Goal: Task Accomplishment & Management: Manage account settings

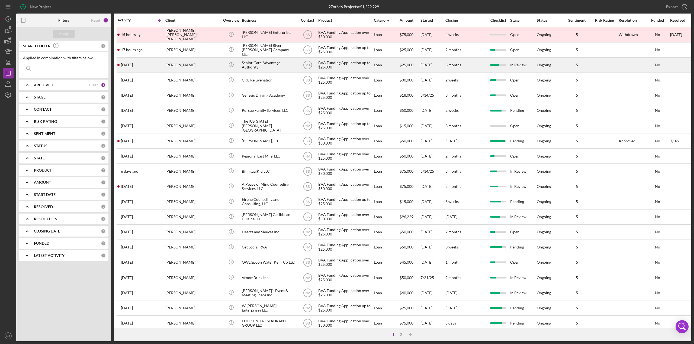
click at [262, 63] on div "Senior Care Advantage Authority" at bounding box center [269, 65] width 54 height 14
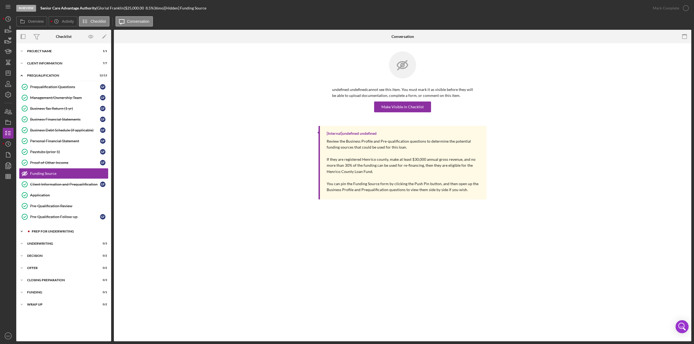
click at [43, 230] on div "Prep for Underwriting" at bounding box center [68, 231] width 73 height 3
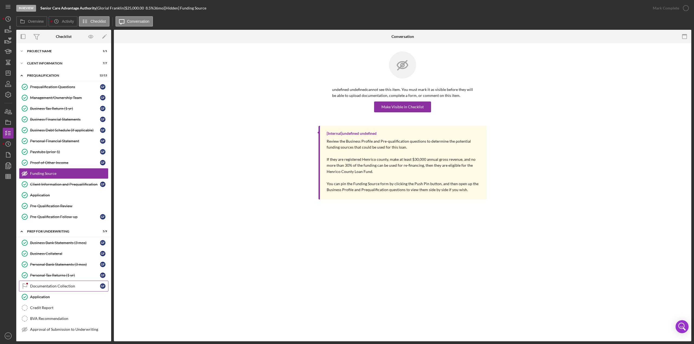
click at [49, 284] on div "Documentation Collection" at bounding box center [65, 286] width 70 height 4
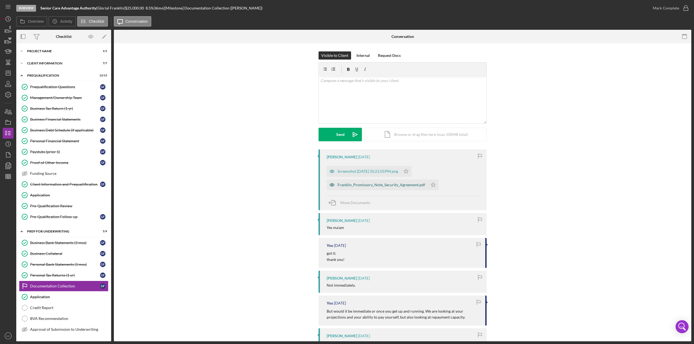
click at [379, 186] on div "Franklin_Promissory_Note_Security_Agreement.pdf" at bounding box center [381, 185] width 88 height 4
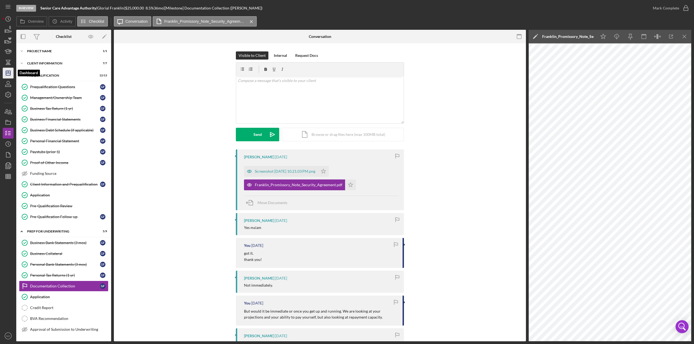
click at [6, 75] on icon "Icon/Dashboard" at bounding box center [8, 73] width 14 height 14
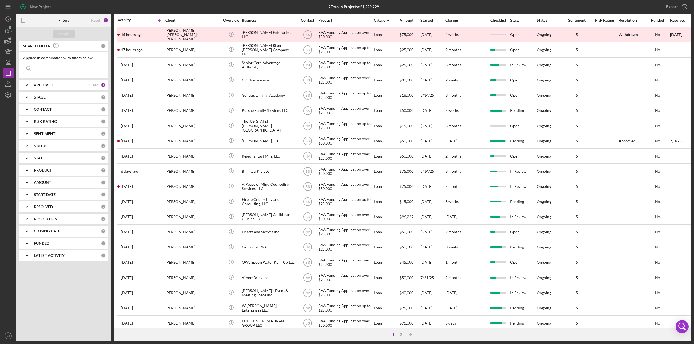
click at [63, 83] on div "ARCHIVED" at bounding box center [61, 85] width 55 height 4
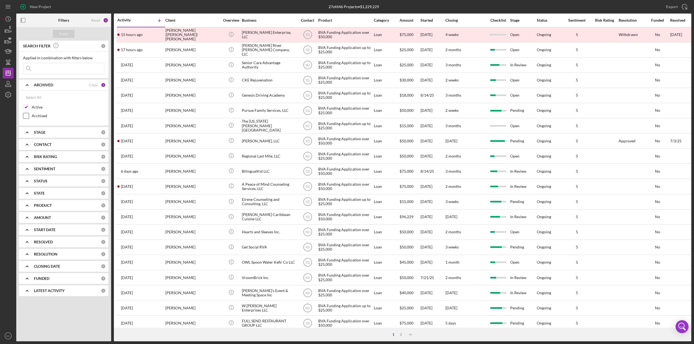
click at [38, 117] on label "Archived" at bounding box center [68, 115] width 73 height 5
click at [29, 117] on input "Archived" at bounding box center [25, 115] width 5 height 5
checkbox input "true"
click at [26, 108] on input "Active" at bounding box center [25, 107] width 5 height 5
checkbox input "false"
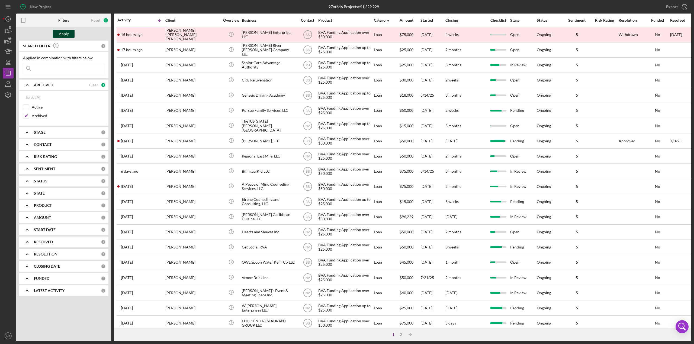
click at [66, 34] on div "Apply" at bounding box center [64, 34] width 10 height 8
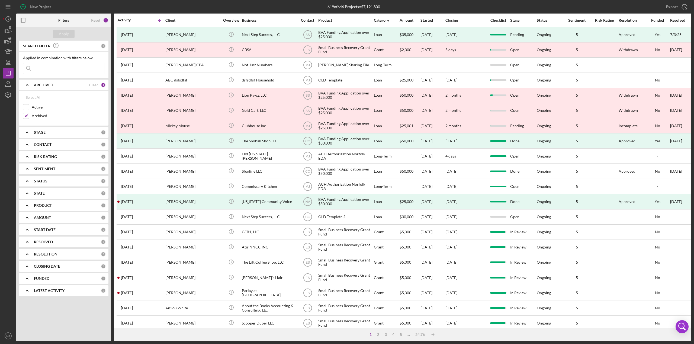
click at [70, 69] on input at bounding box center [63, 68] width 81 height 11
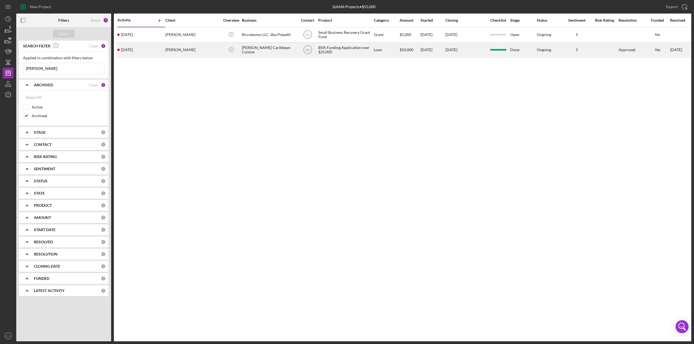
type input "[PERSON_NAME]"
click at [214, 48] on div "[PERSON_NAME]" at bounding box center [192, 50] width 54 height 14
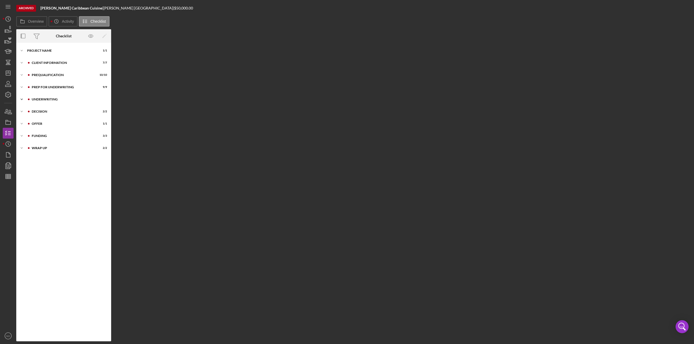
click at [44, 98] on div "Underwriting" at bounding box center [68, 99] width 73 height 3
click at [39, 135] on div "Decision" at bounding box center [68, 136] width 73 height 3
click at [38, 172] on div "Offer" at bounding box center [68, 173] width 73 height 3
click at [38, 198] on div "Funding" at bounding box center [68, 199] width 73 height 3
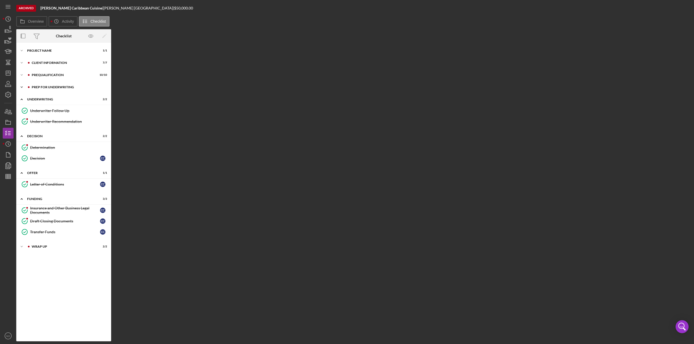
click at [38, 86] on div "Prep for Underwriting" at bounding box center [68, 87] width 73 height 3
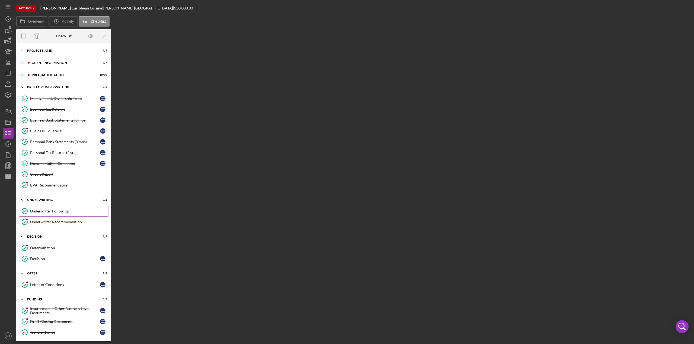
drag, startPoint x: 53, startPoint y: 221, endPoint x: 51, endPoint y: 212, distance: 9.4
click at [53, 221] on div "Underwriter Recommendation" at bounding box center [69, 222] width 78 height 4
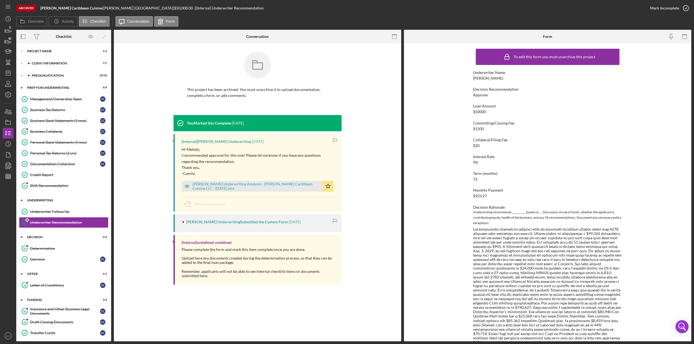
click at [48, 199] on div "Underwriting" at bounding box center [65, 200] width 77 height 3
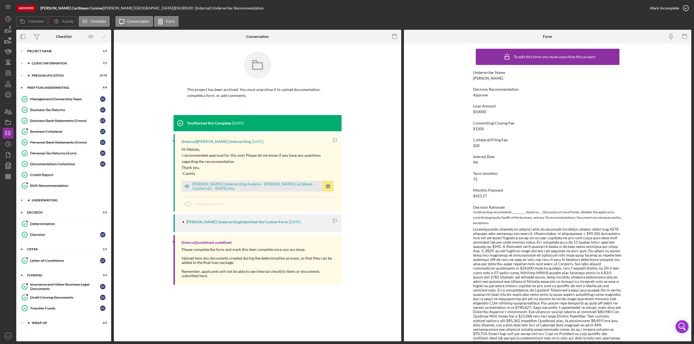
click at [43, 199] on div "Underwriting" at bounding box center [68, 200] width 73 height 3
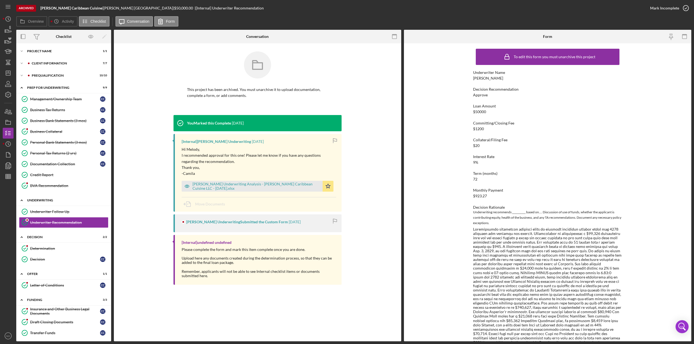
scroll to position [11, 0]
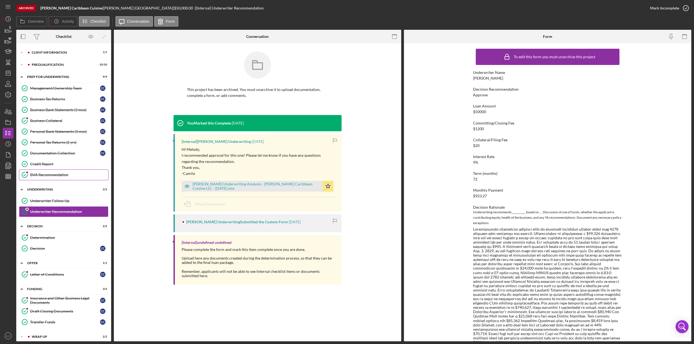
click at [47, 170] on link "BVA Recommendation BVA Recommendation" at bounding box center [63, 175] width 89 height 11
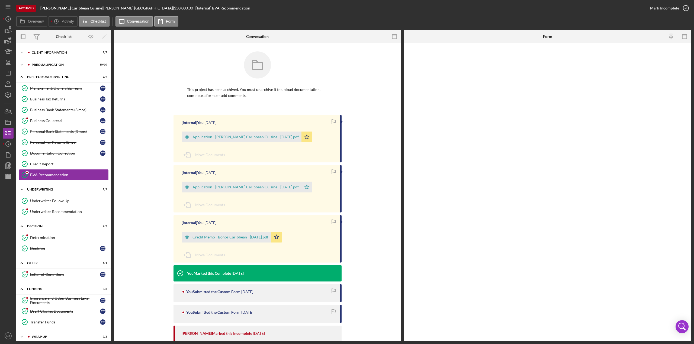
scroll to position [11, 0]
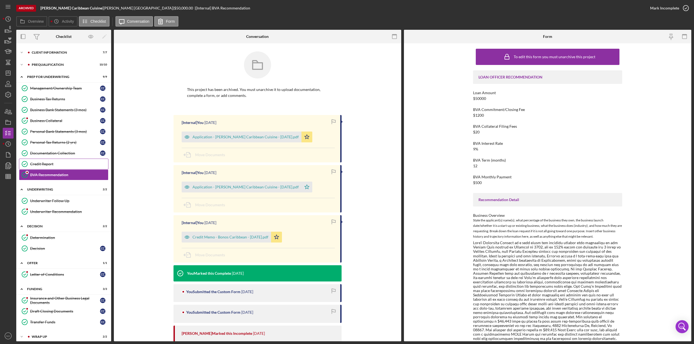
click at [47, 162] on div "Credit Report" at bounding box center [69, 164] width 78 height 4
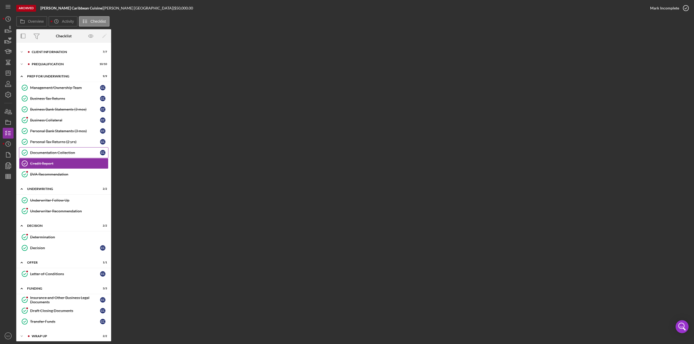
scroll to position [11, 0]
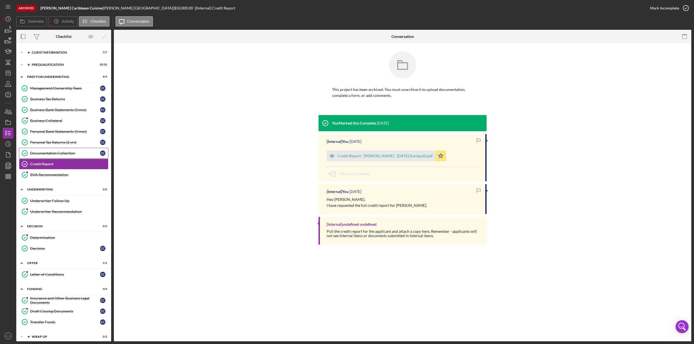
click at [48, 151] on div "Documentation Collection" at bounding box center [65, 153] width 70 height 4
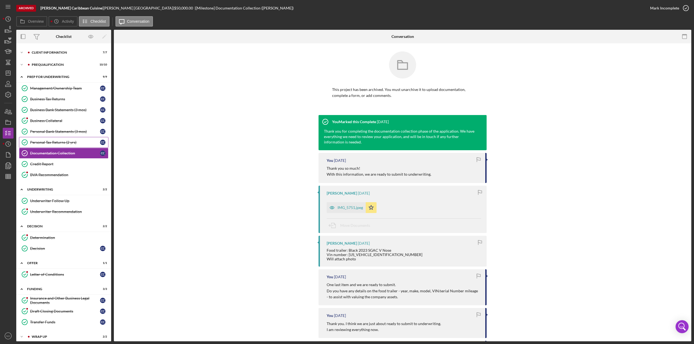
scroll to position [11, 0]
click at [52, 141] on div "Personal Tax Returns (2 yrs)" at bounding box center [65, 142] width 70 height 4
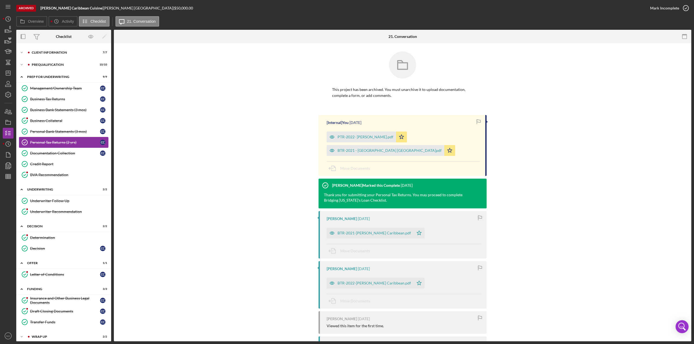
scroll to position [11, 0]
click at [55, 126] on link "Personal Bank Statements (3 mos) Personal Bank Statements (3 mos) C C" at bounding box center [63, 131] width 89 height 11
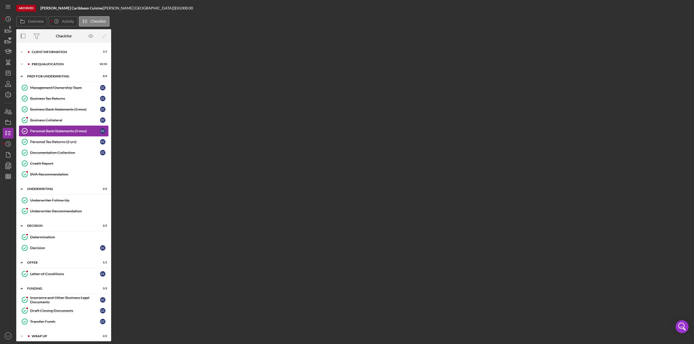
scroll to position [10, 0]
click at [55, 117] on link "Business Collateral Business Collateral C C" at bounding box center [63, 120] width 89 height 11
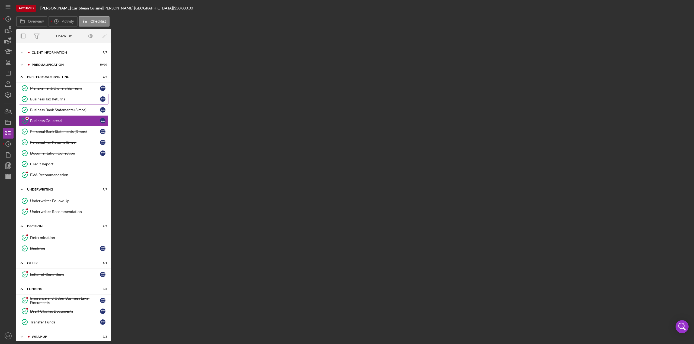
click at [55, 109] on div "Business Bank Statements (3 mos)" at bounding box center [65, 110] width 70 height 4
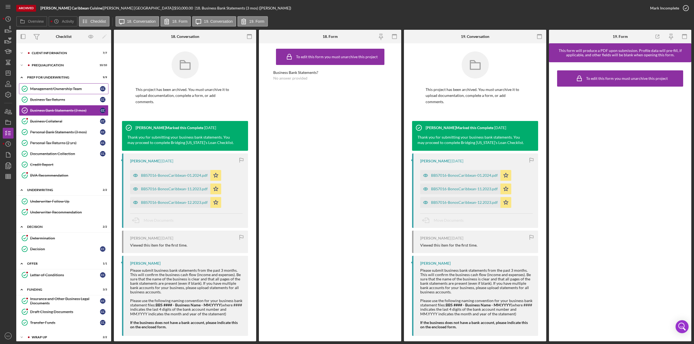
click at [51, 89] on div "Management/Ownership Team" at bounding box center [65, 89] width 70 height 4
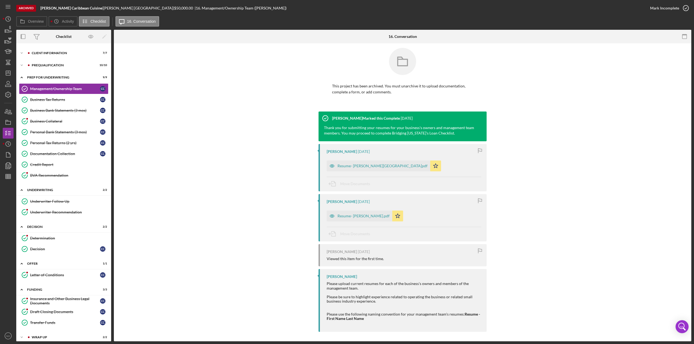
scroll to position [4, 0]
click at [59, 67] on div "Icon/Expander Prequalification 10 / 10" at bounding box center [63, 65] width 95 height 11
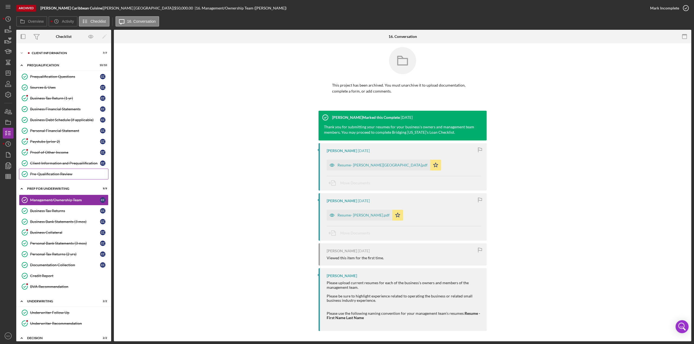
click at [47, 172] on div "Pre-Qualification Review" at bounding box center [69, 174] width 78 height 4
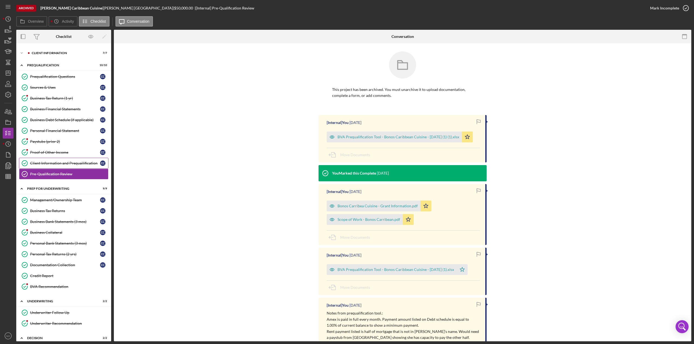
click at [48, 159] on link "Client Information and Prequailification Client Information and Prequailificati…" at bounding box center [63, 163] width 89 height 11
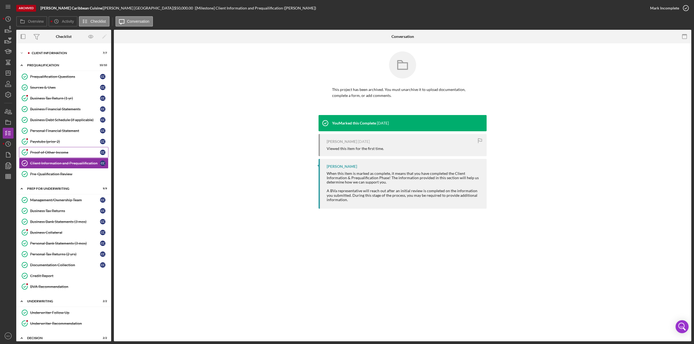
click at [49, 150] on div "Proof of Other Income" at bounding box center [65, 152] width 70 height 4
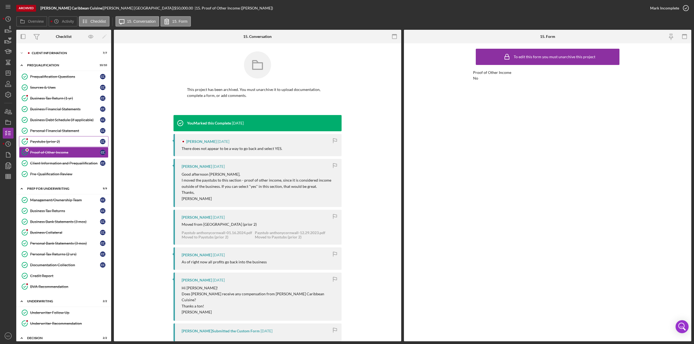
click at [46, 140] on div "Paystubs (prior 2)" at bounding box center [65, 142] width 70 height 4
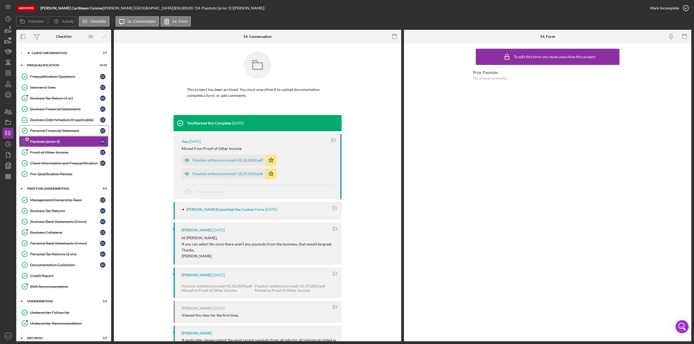
click at [46, 131] on div "Personal Financial Statement" at bounding box center [65, 131] width 70 height 4
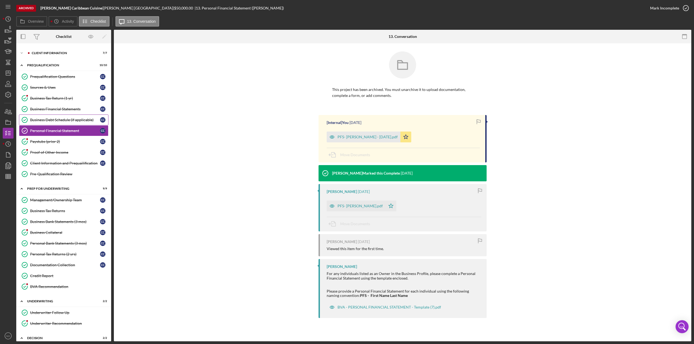
click at [46, 118] on div "Business Debt Schedule (if applicable)" at bounding box center [65, 120] width 70 height 4
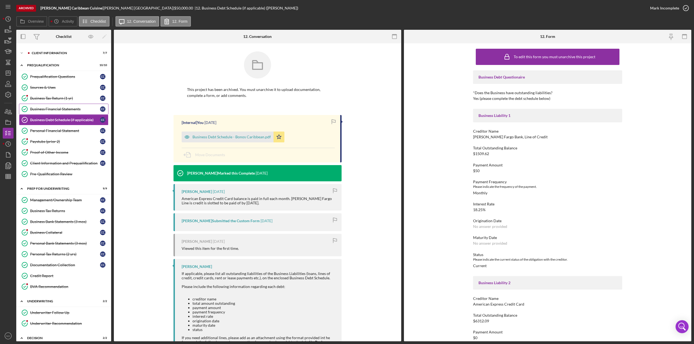
click at [46, 108] on div "Business Financial Statements" at bounding box center [65, 109] width 70 height 4
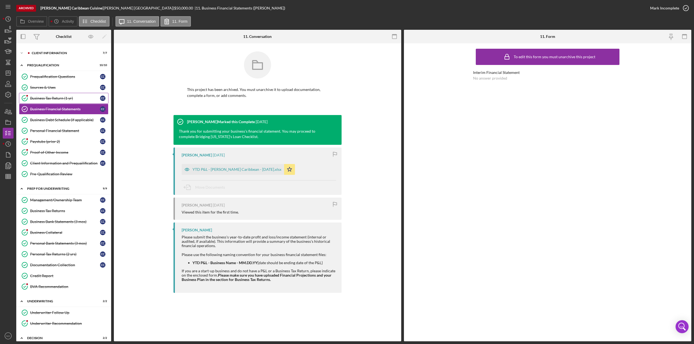
click at [44, 99] on div "Business Tax Return (1 yr)" at bounding box center [65, 98] width 70 height 4
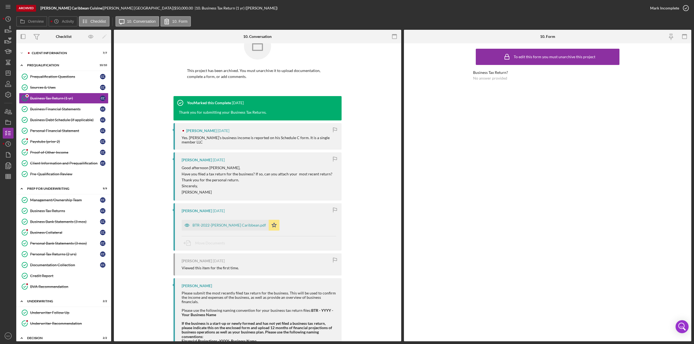
scroll to position [34, 0]
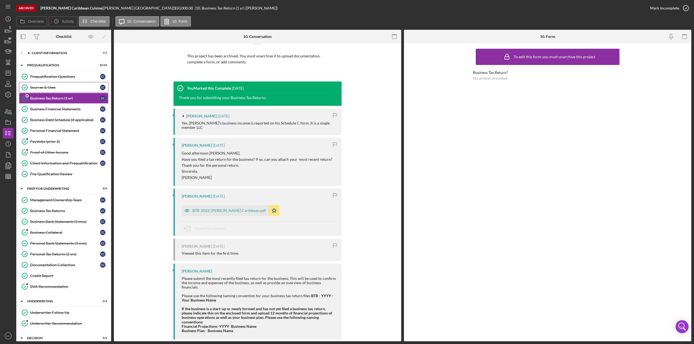
click at [59, 89] on div "Sources & Uses" at bounding box center [65, 87] width 70 height 4
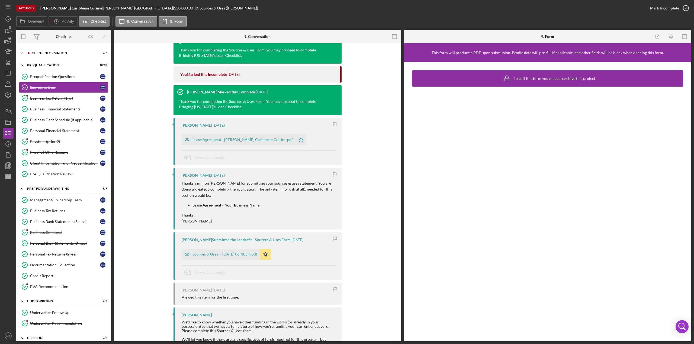
scroll to position [108, 0]
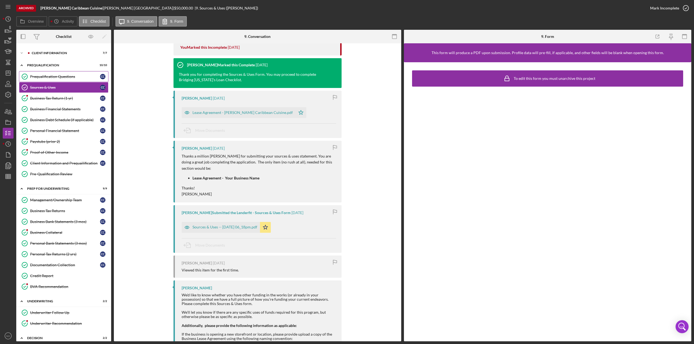
click at [66, 78] on div "Prequalification Questions" at bounding box center [65, 77] width 70 height 4
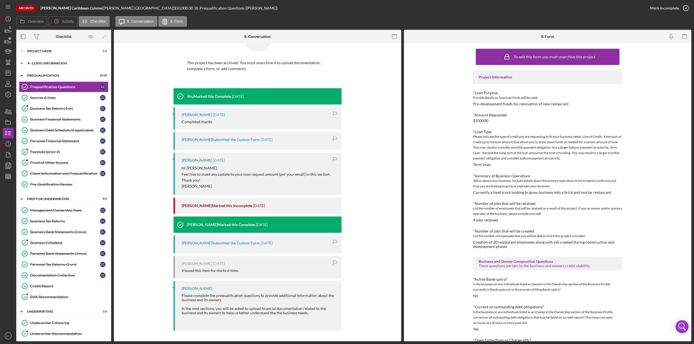
click at [46, 62] on div "Client Information" at bounding box center [68, 63] width 73 height 3
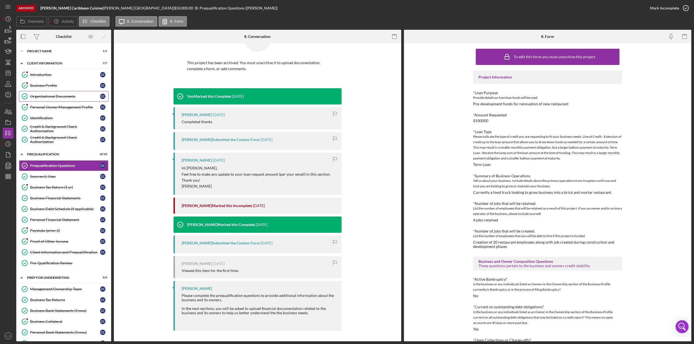
click at [32, 96] on div "Organizational Documents" at bounding box center [65, 96] width 70 height 4
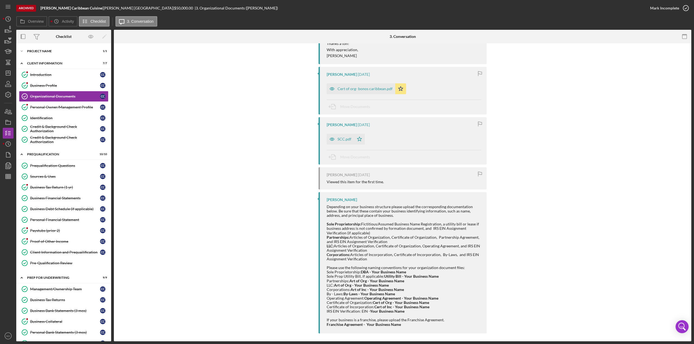
scroll to position [529, 0]
click at [44, 84] on div "Business Profile" at bounding box center [65, 85] width 70 height 4
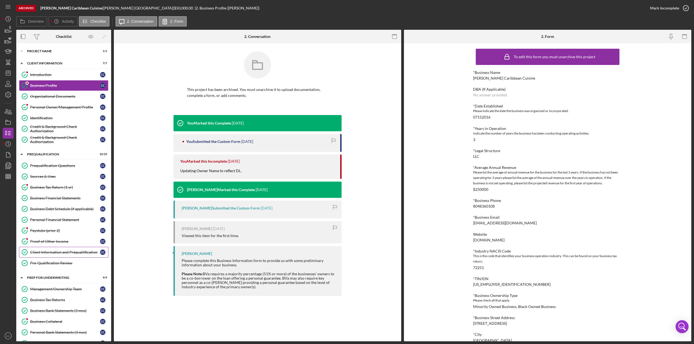
click at [45, 252] on link "Client Information and Prequailification Client Information and Prequailificati…" at bounding box center [63, 252] width 89 height 11
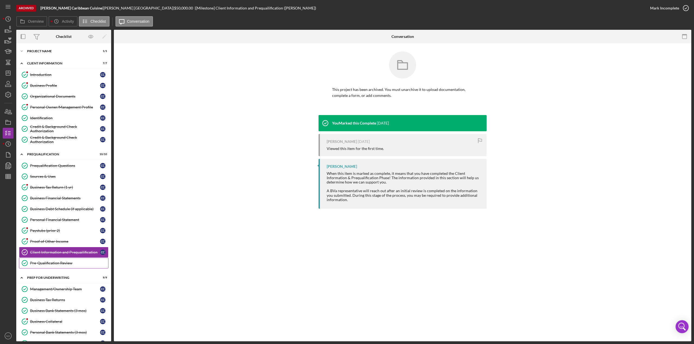
scroll to position [108, 0]
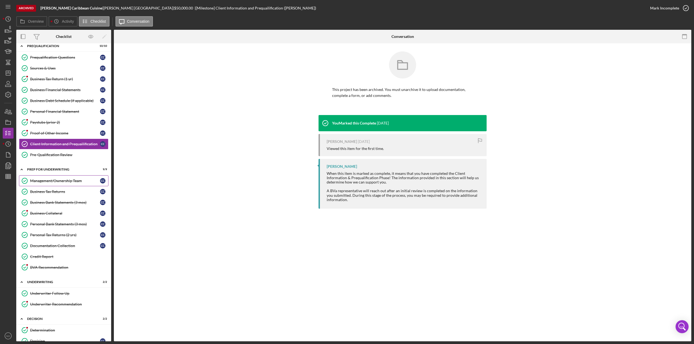
click at [42, 179] on div "Management/Ownership Team" at bounding box center [65, 181] width 70 height 4
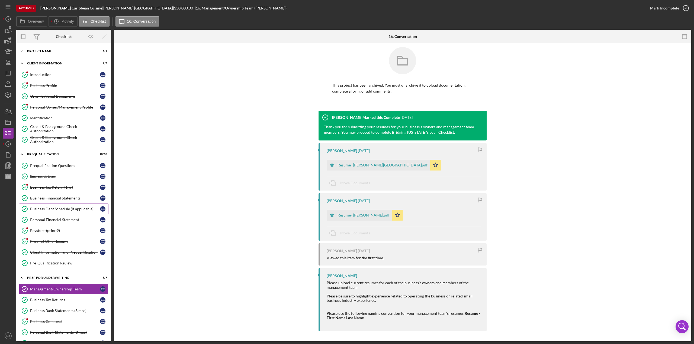
click at [54, 207] on div "Business Debt Schedule (if applicable)" at bounding box center [65, 209] width 70 height 4
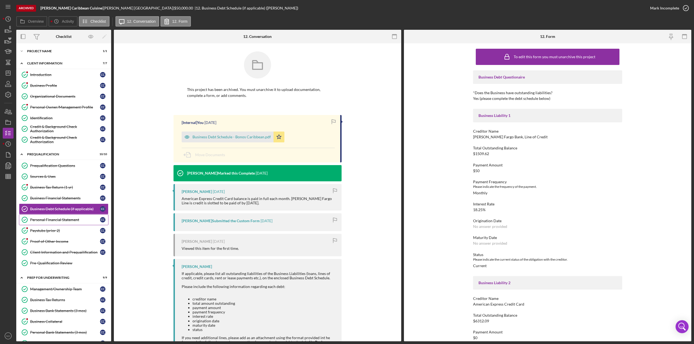
click at [48, 219] on div "Personal Financial Statement" at bounding box center [65, 220] width 70 height 4
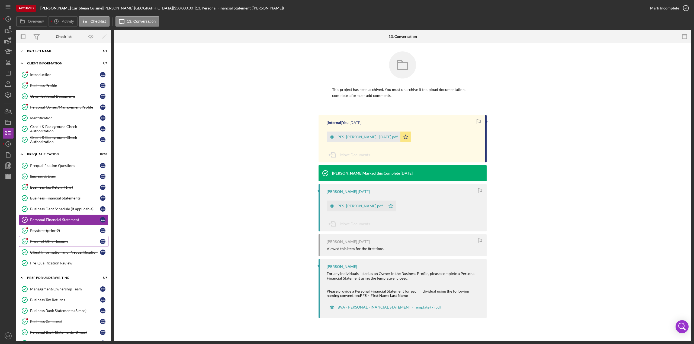
click at [42, 236] on link "Proof of Other Income Proof of Other Income C C" at bounding box center [63, 241] width 89 height 11
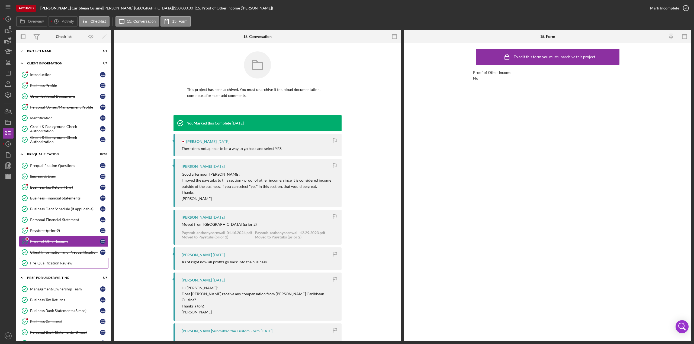
click at [41, 258] on link "Pre-Qualification Review Pre-Qualification Review" at bounding box center [63, 263] width 89 height 11
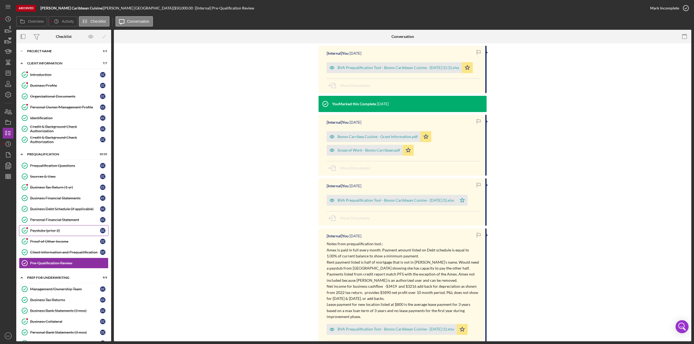
scroll to position [68, 0]
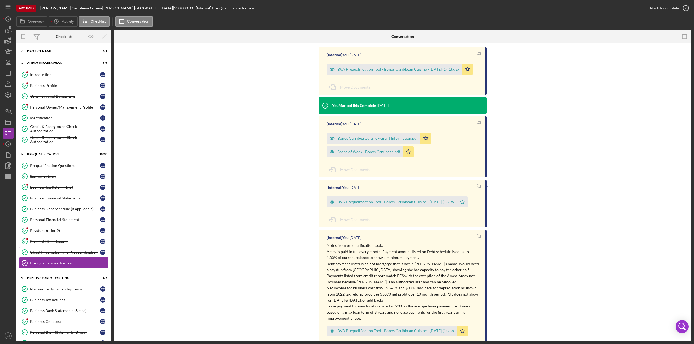
click at [52, 250] on div "Client Information and Prequailification" at bounding box center [65, 252] width 70 height 4
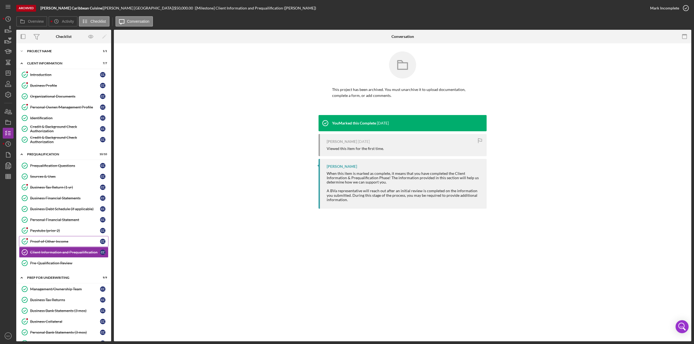
click at [53, 236] on link "Proof of Other Income Proof of Other Income C C" at bounding box center [63, 241] width 89 height 11
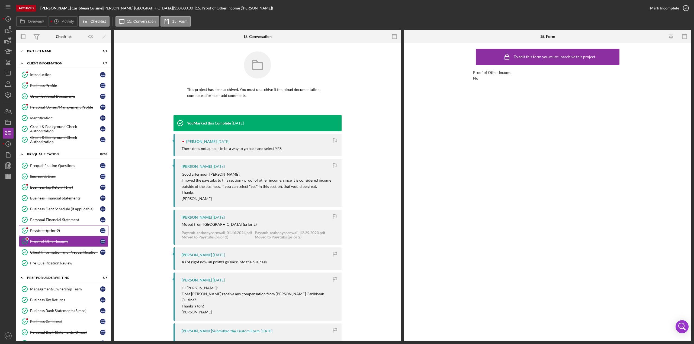
click at [51, 229] on div "Paystubs (prior 2)" at bounding box center [65, 231] width 70 height 4
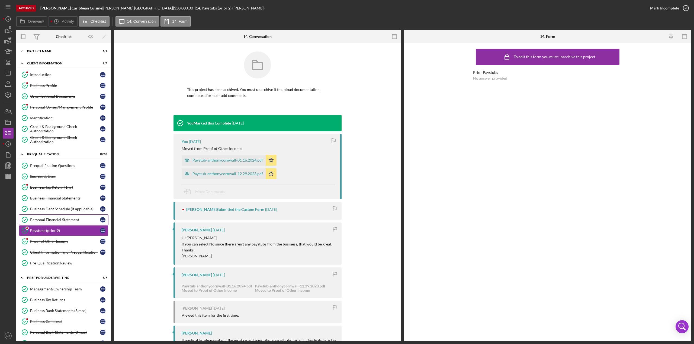
click at [50, 215] on link "Personal Financial Statement Personal Financial Statement C C" at bounding box center [63, 220] width 89 height 11
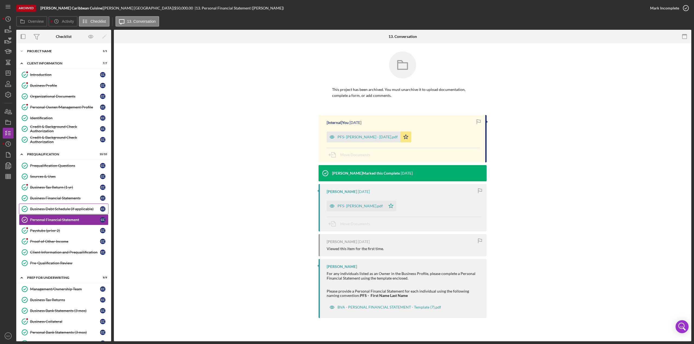
click at [47, 207] on div "Business Debt Schedule (if applicable)" at bounding box center [65, 209] width 70 height 4
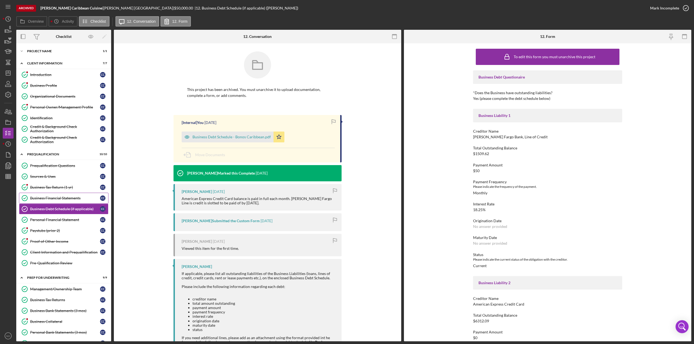
click at [45, 198] on div "Business Financial Statements" at bounding box center [65, 198] width 70 height 4
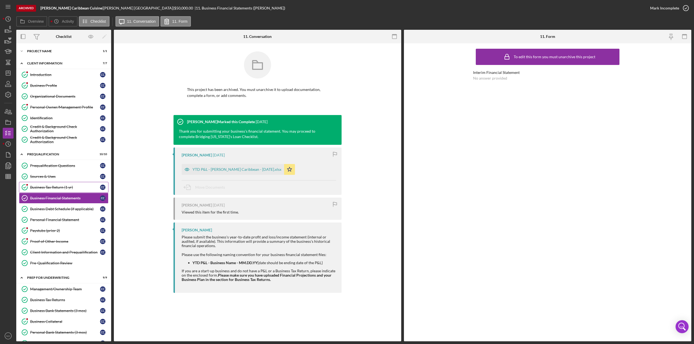
click at [44, 185] on div "Business Tax Return (1 yr)" at bounding box center [65, 187] width 70 height 4
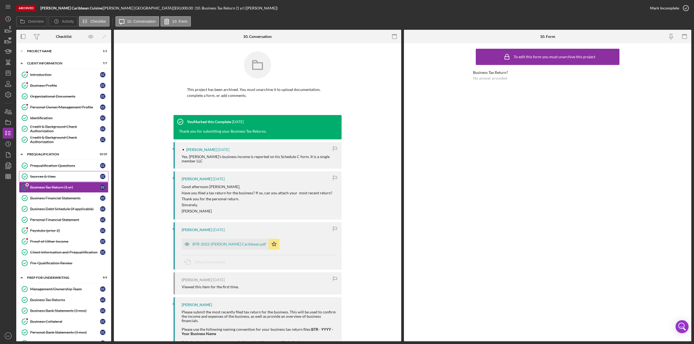
click at [44, 175] on div "Sources & Uses" at bounding box center [65, 176] width 70 height 4
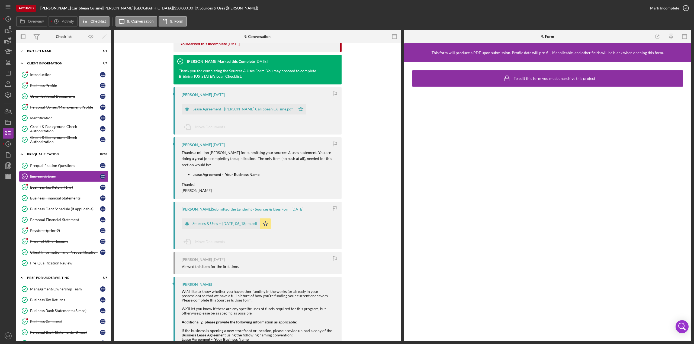
scroll to position [180, 0]
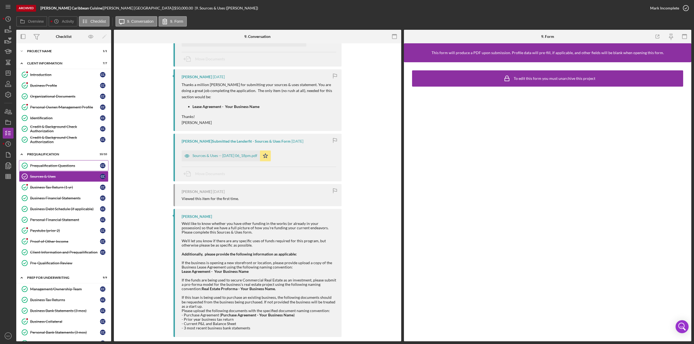
click at [75, 164] on div "Prequalification Questions" at bounding box center [65, 166] width 70 height 4
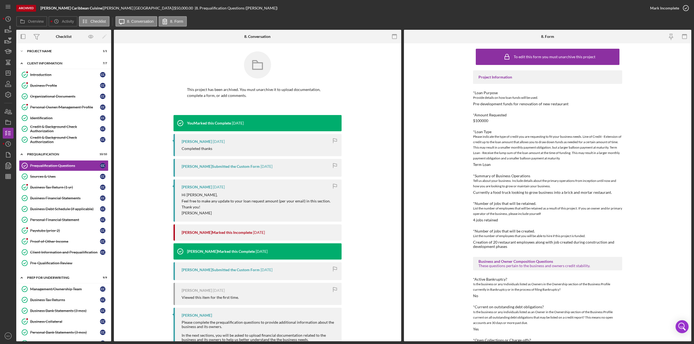
scroll to position [27, 0]
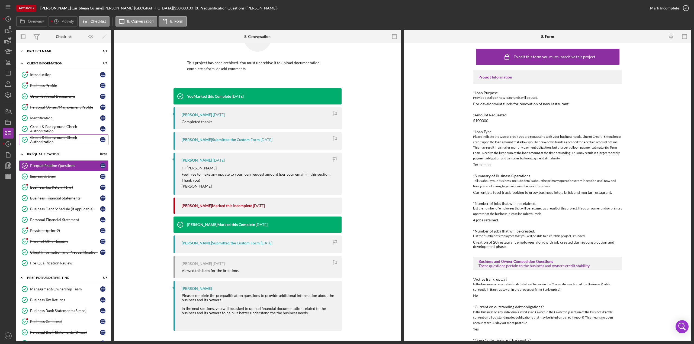
click at [49, 136] on div "Credit & Background Check Authorization" at bounding box center [65, 139] width 70 height 9
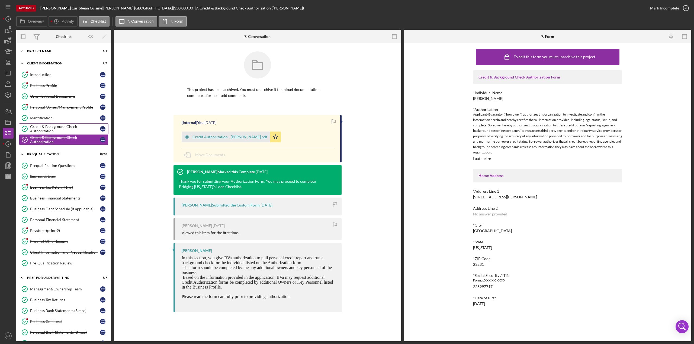
click at [50, 125] on div "Credit & Background Check Authorization" at bounding box center [65, 129] width 70 height 9
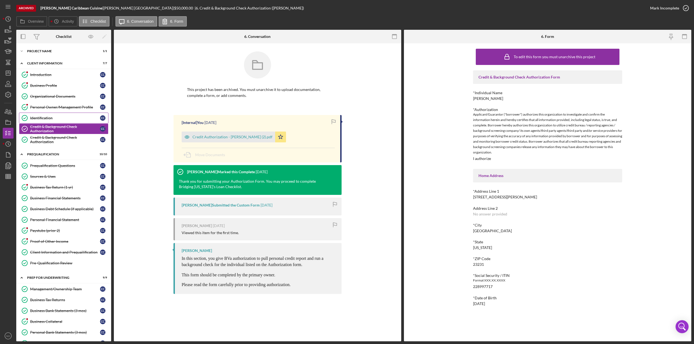
click at [46, 114] on link "Identification Identification C C" at bounding box center [63, 118] width 89 height 11
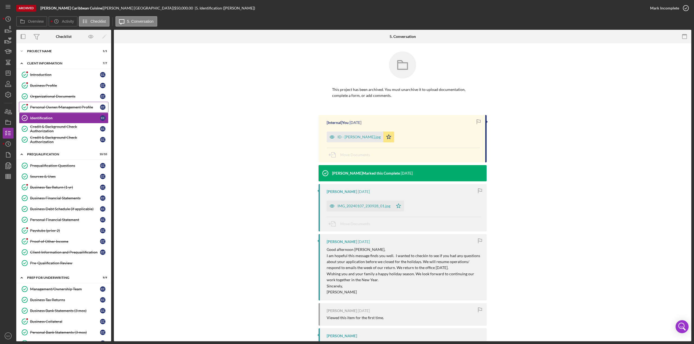
click at [46, 103] on link "Personal Owner/Management Profile Personal Owner/Management Profile C C" at bounding box center [63, 107] width 89 height 11
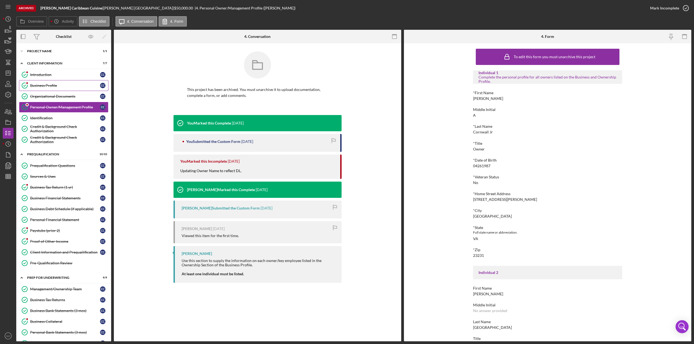
click at [45, 89] on link "Business Profile Business Profile C C" at bounding box center [63, 85] width 89 height 11
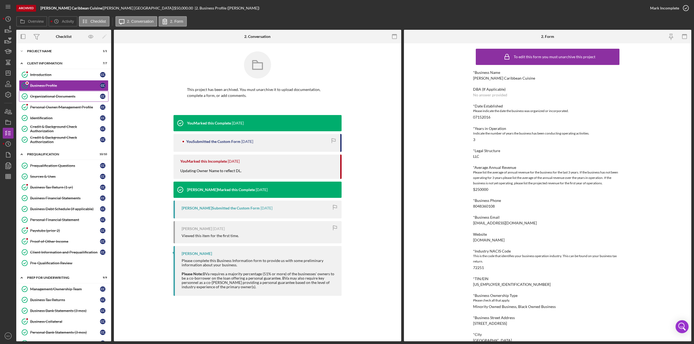
click at [46, 97] on div "Organizational Documents" at bounding box center [65, 96] width 70 height 4
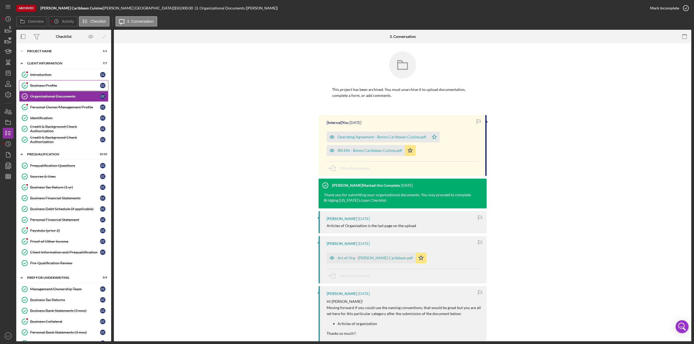
click at [43, 83] on div "Business Profile" at bounding box center [65, 85] width 70 height 4
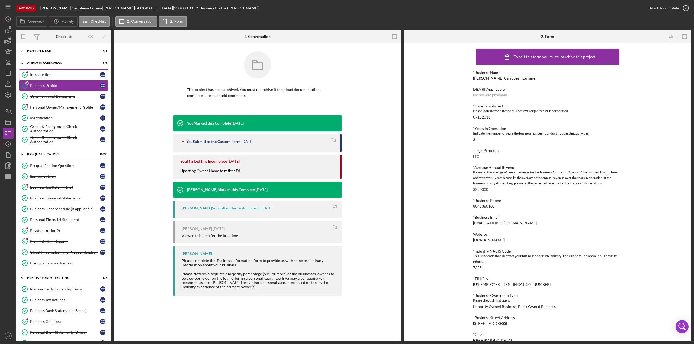
click at [43, 71] on link "Introduction Introduction C C" at bounding box center [63, 74] width 89 height 11
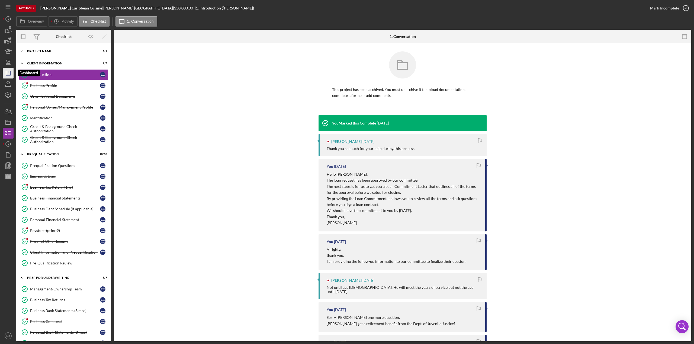
click at [5, 71] on icon "Icon/Dashboard" at bounding box center [8, 73] width 14 height 14
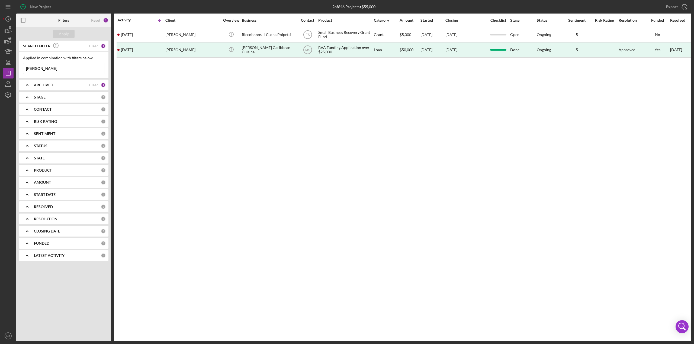
click at [41, 86] on b "ARCHIVED" at bounding box center [43, 85] width 19 height 4
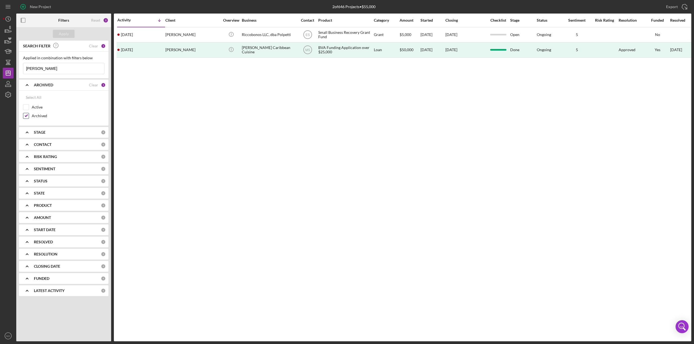
click at [28, 117] on input "Archived" at bounding box center [25, 115] width 5 height 5
checkbox input "false"
drag, startPoint x: 26, startPoint y: 108, endPoint x: 28, endPoint y: 104, distance: 4.1
click at [27, 106] on input "Active" at bounding box center [25, 107] width 5 height 5
checkbox input "true"
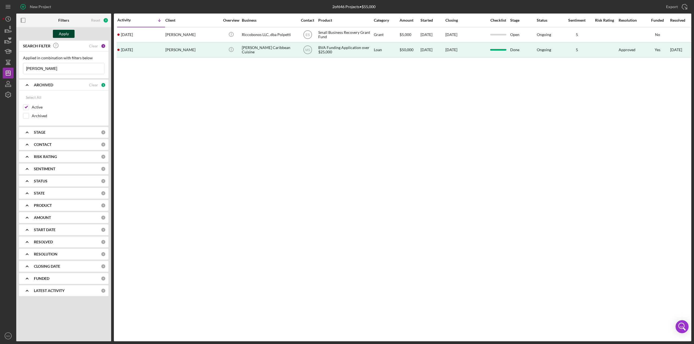
click at [68, 33] on div "Apply" at bounding box center [64, 34] width 10 height 8
